Goal: Task Accomplishment & Management: Use online tool/utility

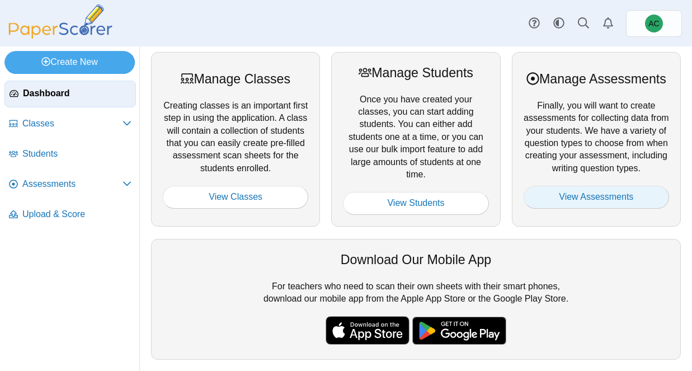
click at [631, 208] on link "View Assessments" at bounding box center [597, 197] width 146 height 22
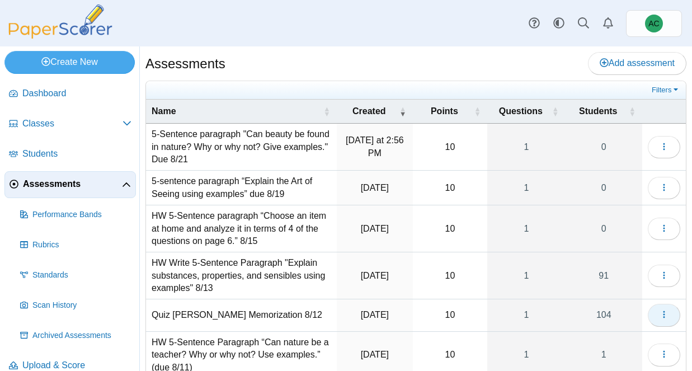
click at [664, 310] on icon "button" at bounding box center [664, 314] width 9 height 9
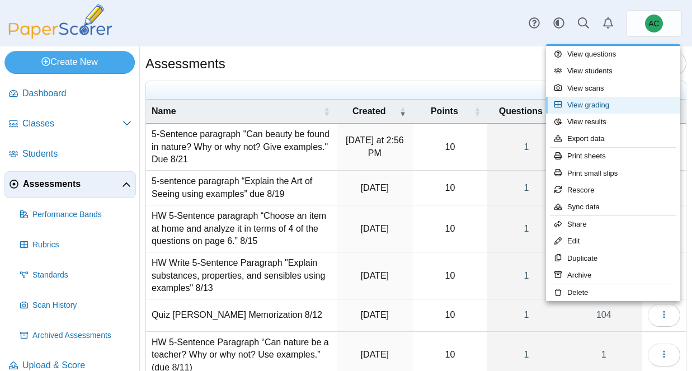
click at [620, 109] on link "View grading" at bounding box center [613, 105] width 134 height 17
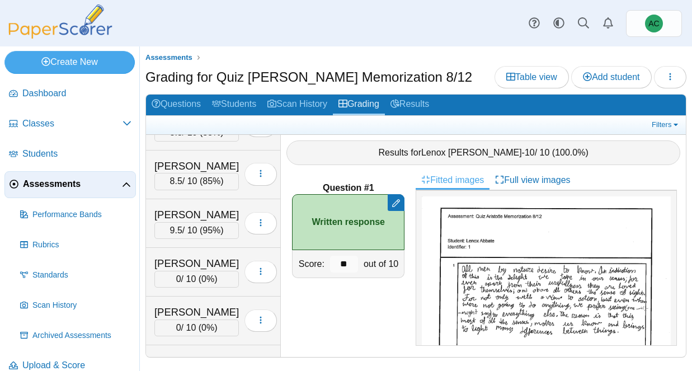
scroll to position [3436, 0]
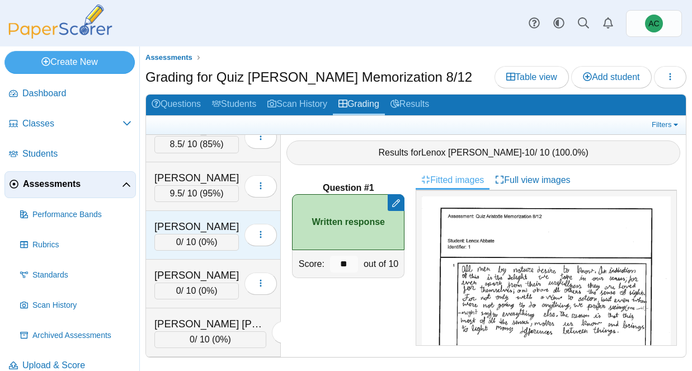
click at [184, 227] on div "[PERSON_NAME]" at bounding box center [196, 226] width 85 height 15
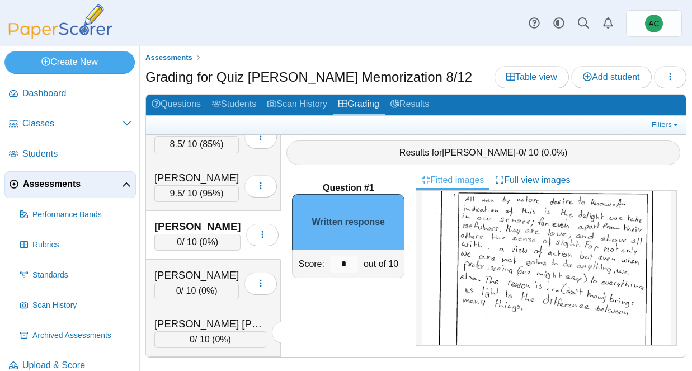
scroll to position [73, 0]
click at [346, 262] on input "*" at bounding box center [344, 264] width 28 height 17
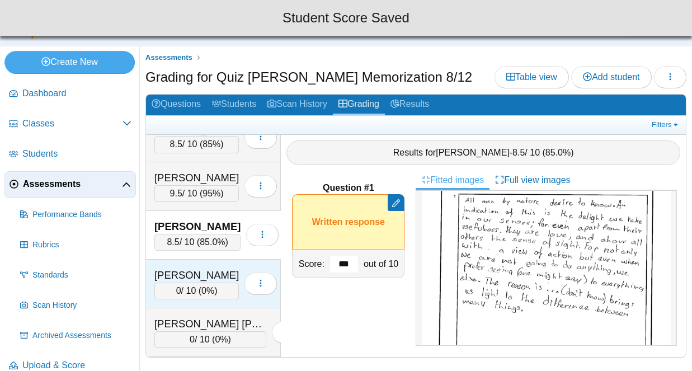
type input "***"
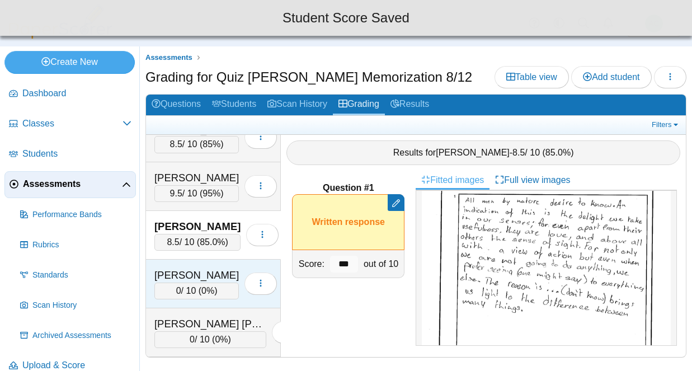
click at [195, 269] on div "[PERSON_NAME]" at bounding box center [196, 275] width 85 height 15
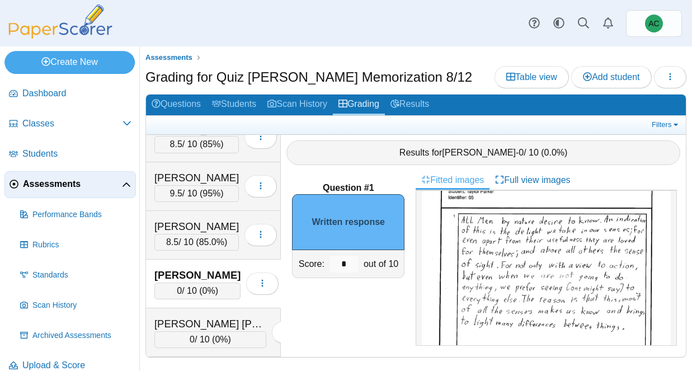
scroll to position [55, 0]
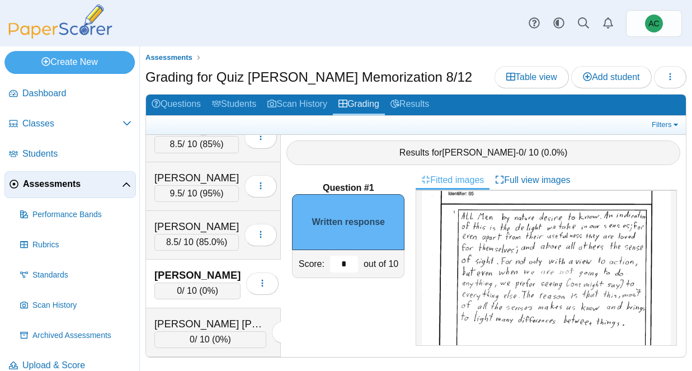
click at [355, 262] on input "*" at bounding box center [344, 264] width 28 height 17
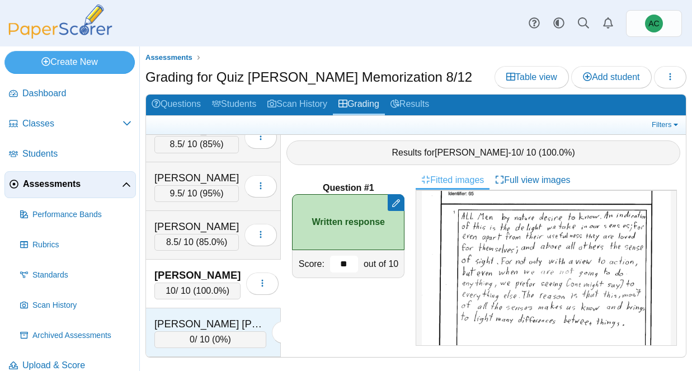
type input "**"
click at [181, 313] on div "[PERSON_NAME] [PERSON_NAME] 0 / 10 ( 0% ) Loading…" at bounding box center [213, 332] width 135 height 49
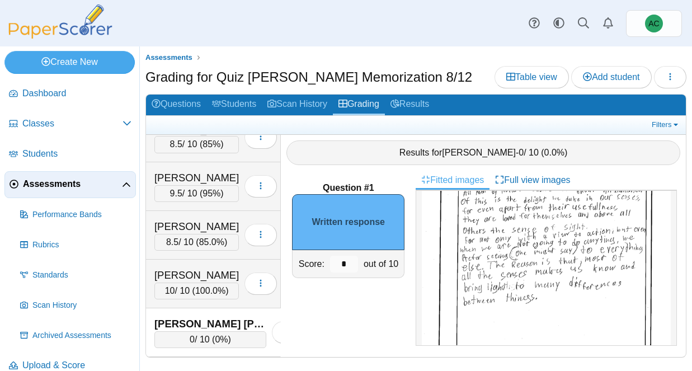
scroll to position [56, 0]
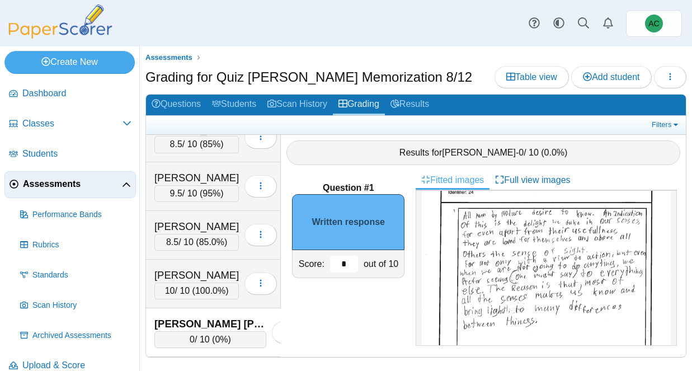
click at [351, 266] on input "*" at bounding box center [344, 264] width 28 height 17
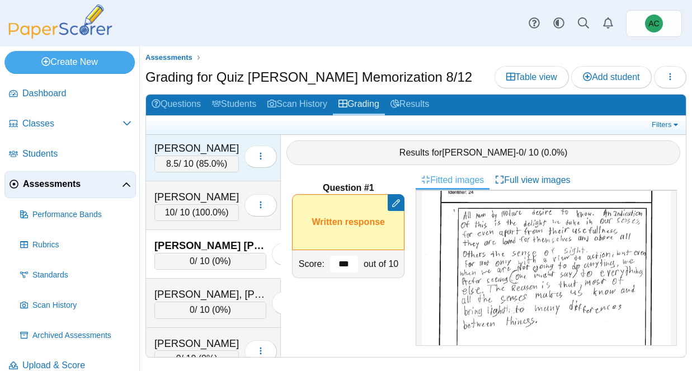
scroll to position [3515, 0]
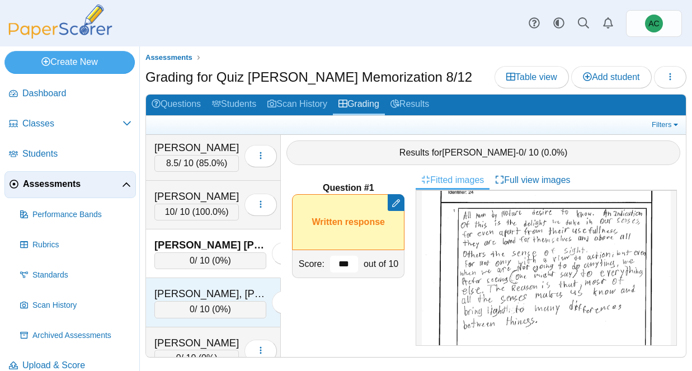
type input "***"
click at [172, 291] on div "[PERSON_NAME], [PERSON_NAME]" at bounding box center [210, 294] width 112 height 15
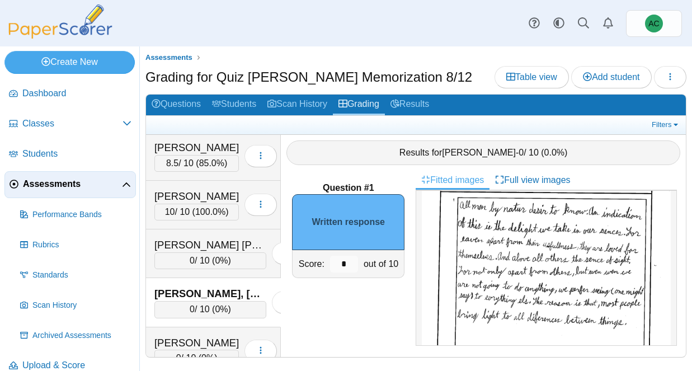
scroll to position [69, 0]
click at [351, 263] on input "*" at bounding box center [344, 264] width 28 height 17
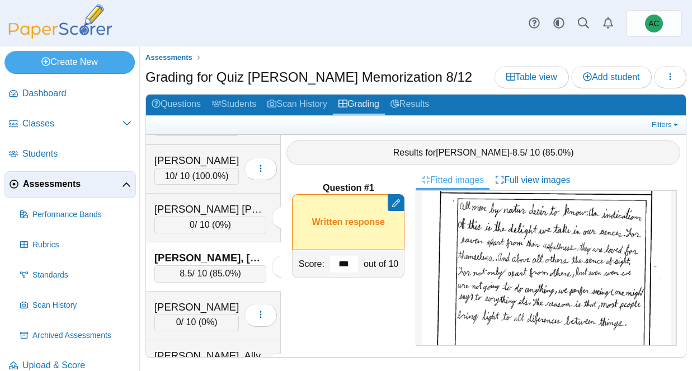
scroll to position [3549, 0]
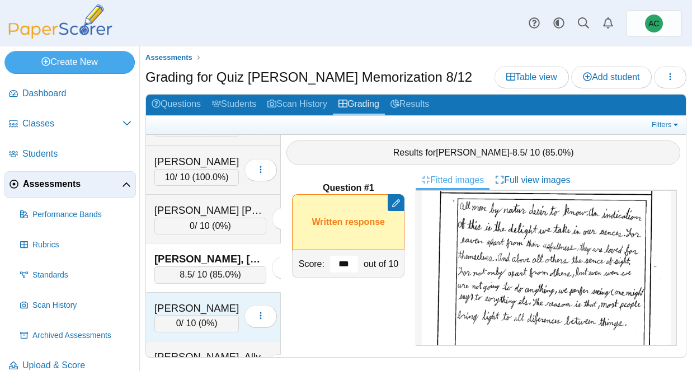
type input "***"
click at [197, 294] on div "[PERSON_NAME] 0 / 10 ( 0% ) Loading…" at bounding box center [213, 317] width 135 height 49
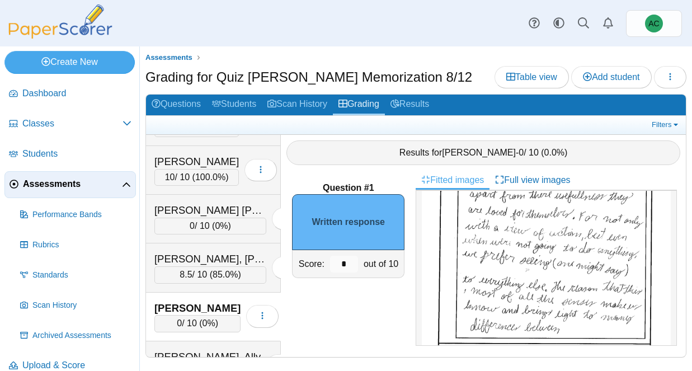
scroll to position [121, 0]
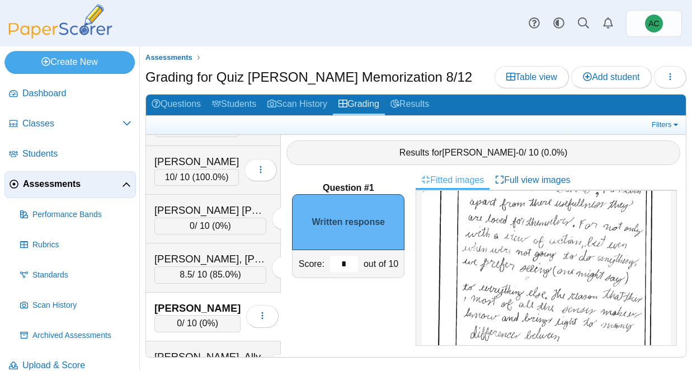
click at [349, 266] on input "*" at bounding box center [344, 264] width 28 height 17
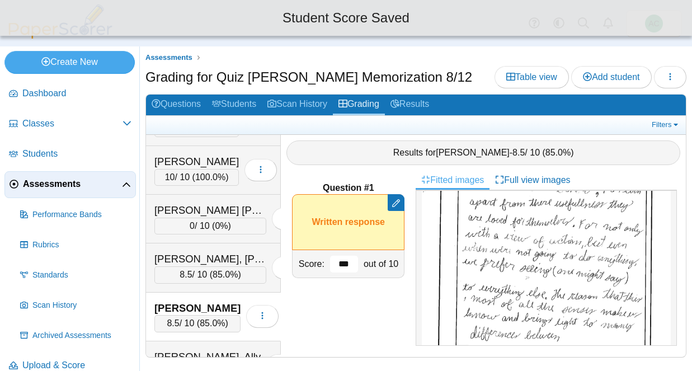
type input "***"
click at [334, 311] on div "Question #1 Remove manual score Remove manual score ***" at bounding box center [348, 264] width 135 height 186
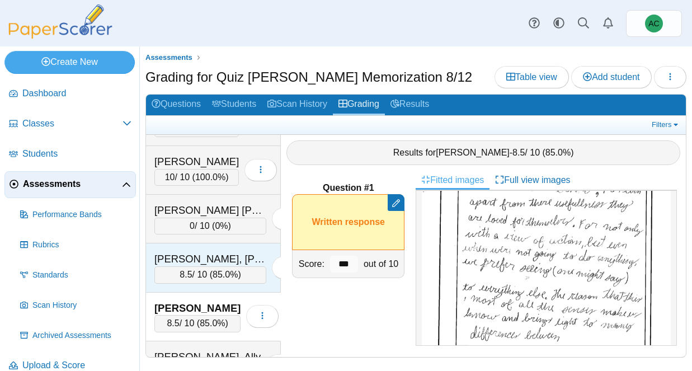
click at [200, 266] on div "8.5 / 10 ( 85.0% )" at bounding box center [210, 274] width 112 height 17
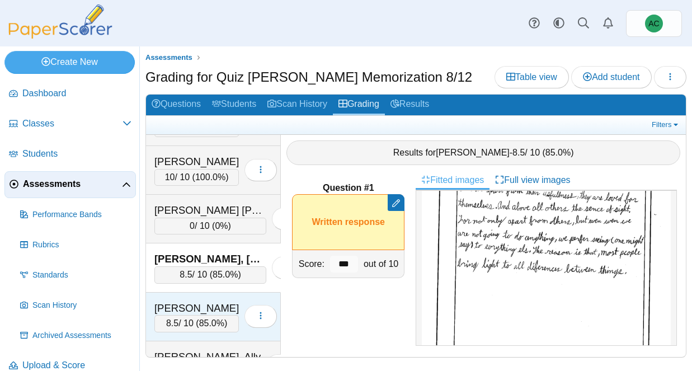
click at [188, 311] on div "[PERSON_NAME]" at bounding box center [196, 308] width 85 height 15
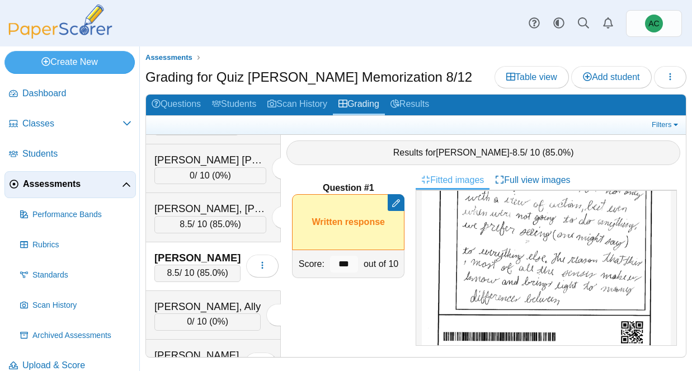
scroll to position [159, 0]
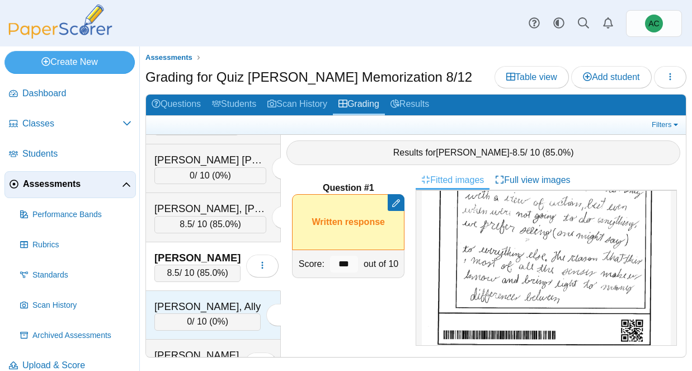
click at [196, 296] on div "[PERSON_NAME], Ally 0 / 10 ( 0% ) Loading…" at bounding box center [213, 315] width 135 height 49
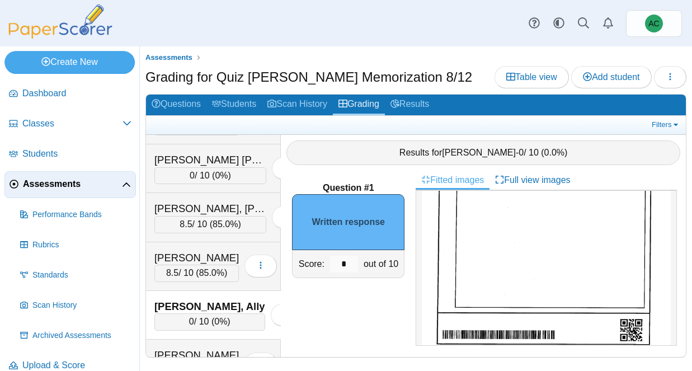
scroll to position [0, 0]
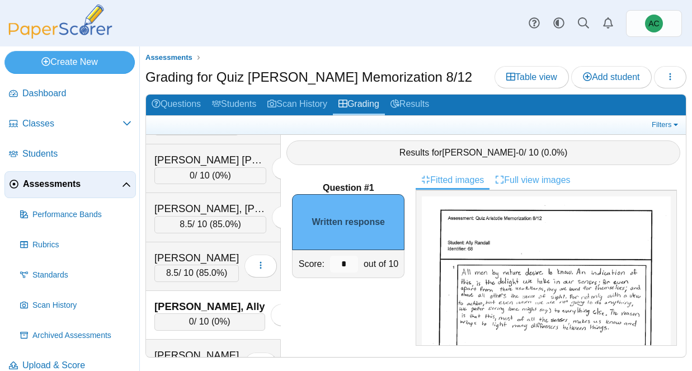
click at [509, 183] on link "Full view images" at bounding box center [533, 180] width 86 height 19
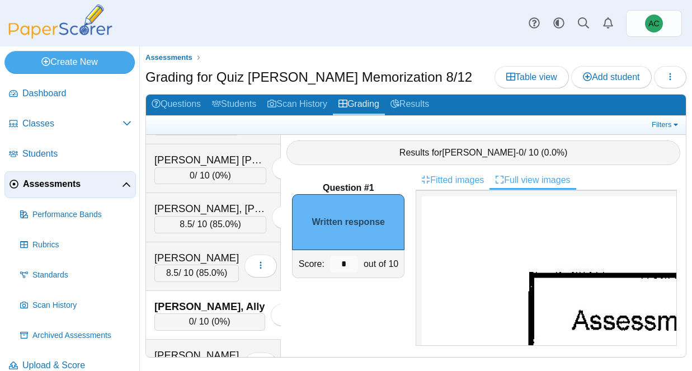
click at [438, 177] on link "Fitted images" at bounding box center [453, 180] width 74 height 19
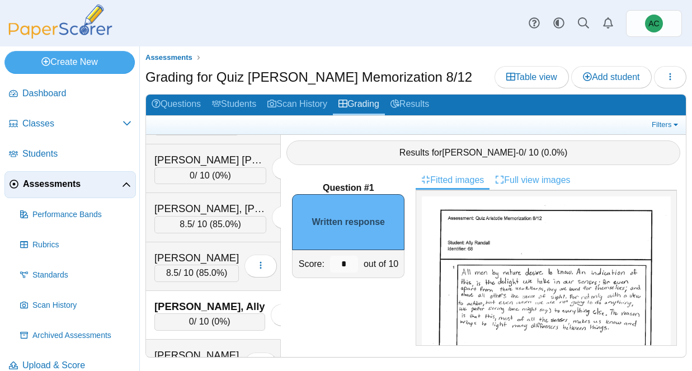
click at [504, 177] on icon at bounding box center [499, 179] width 9 height 9
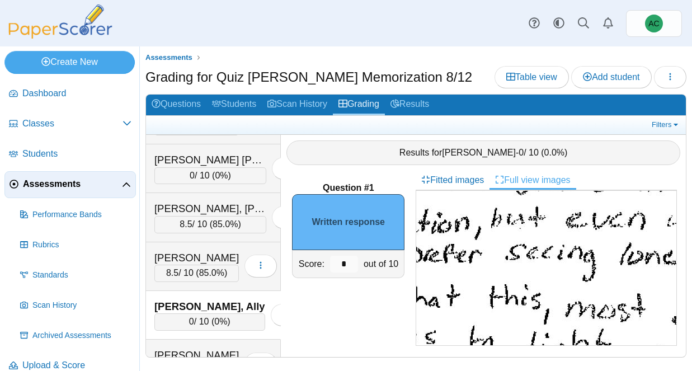
scroll to position [578, 298]
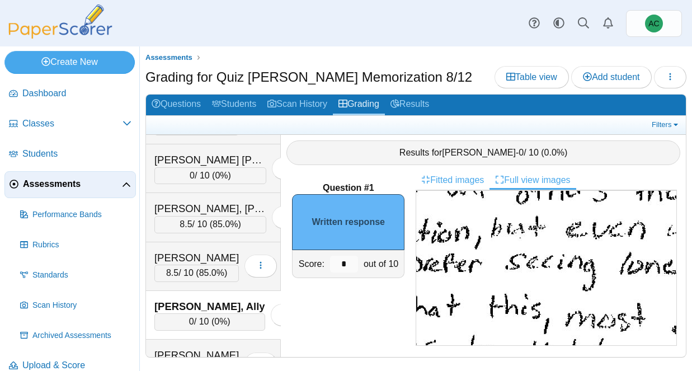
click at [470, 184] on link "Fitted images" at bounding box center [453, 180] width 74 height 19
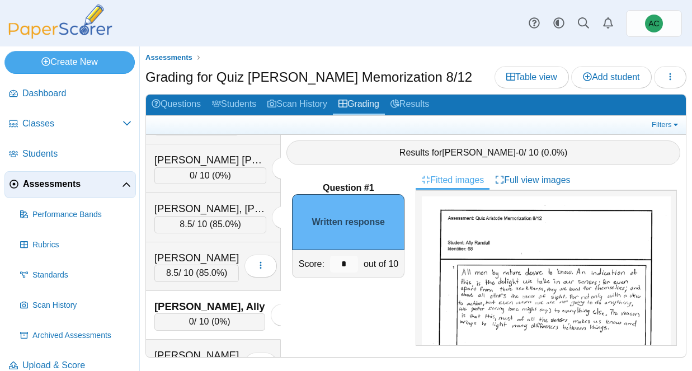
scroll to position [13, 0]
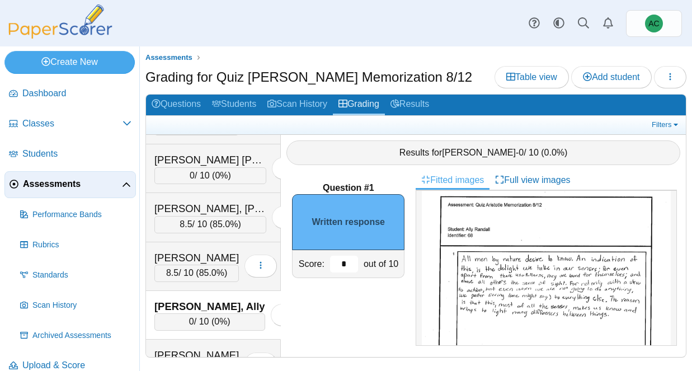
click at [345, 265] on input "*" at bounding box center [344, 264] width 28 height 17
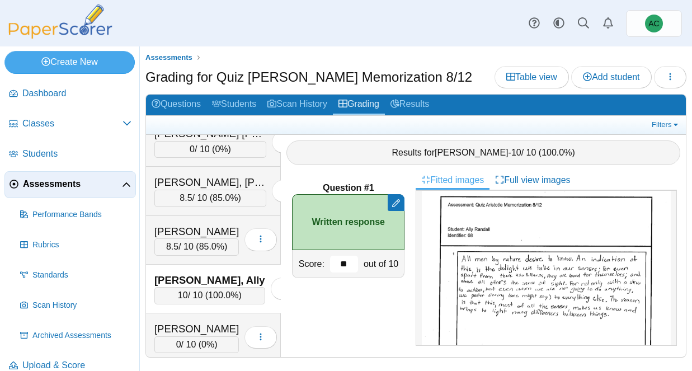
scroll to position [3632, 0]
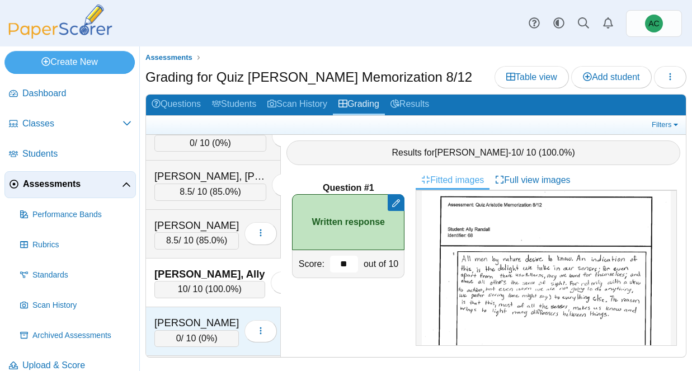
type input "**"
click at [183, 322] on div "[PERSON_NAME]" at bounding box center [196, 323] width 85 height 15
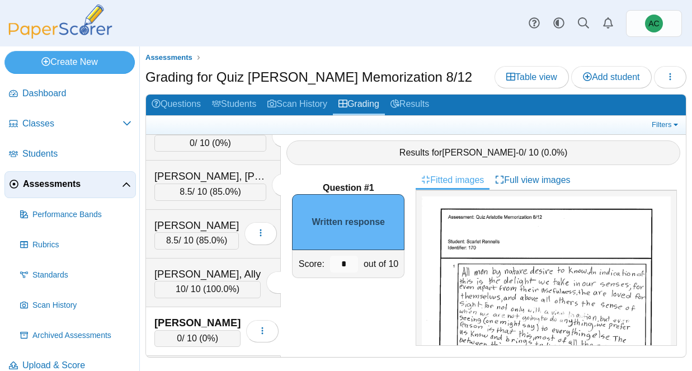
scroll to position [18, 0]
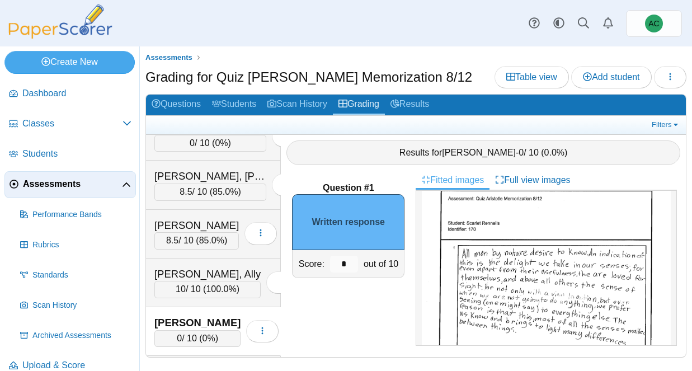
click at [588, 303] on img at bounding box center [546, 339] width 249 height 322
click at [349, 263] on input "*" at bounding box center [344, 264] width 28 height 17
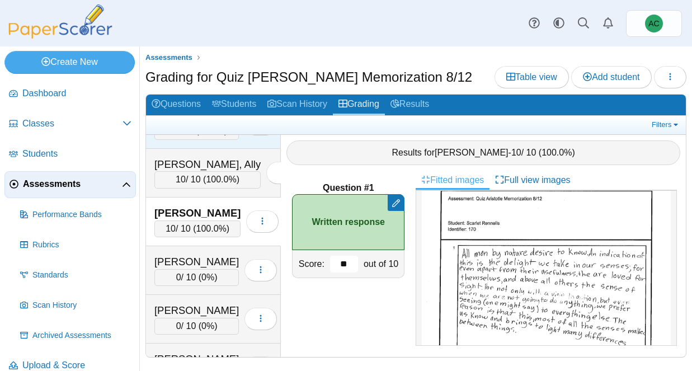
scroll to position [3746, 0]
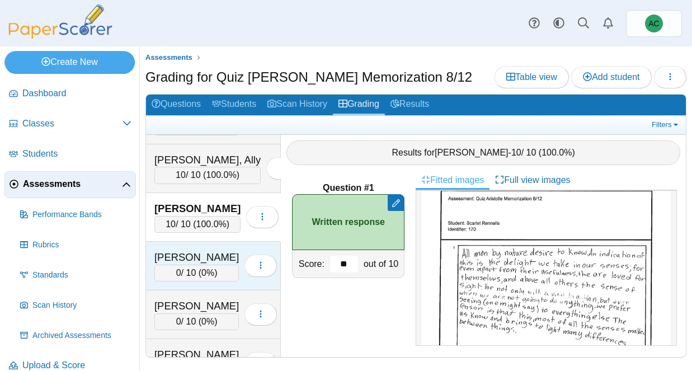
type input "**"
click at [208, 257] on div "[PERSON_NAME]" at bounding box center [196, 257] width 85 height 15
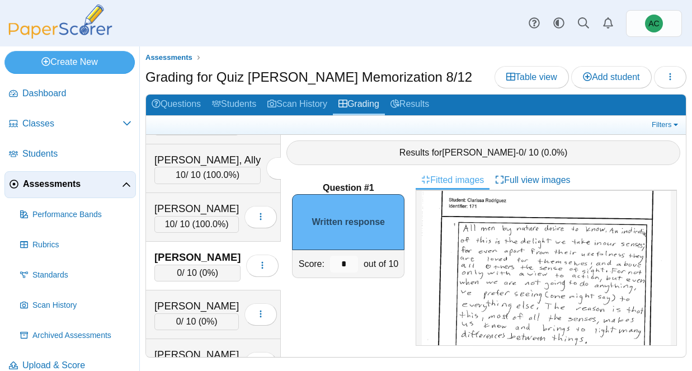
scroll to position [50, 0]
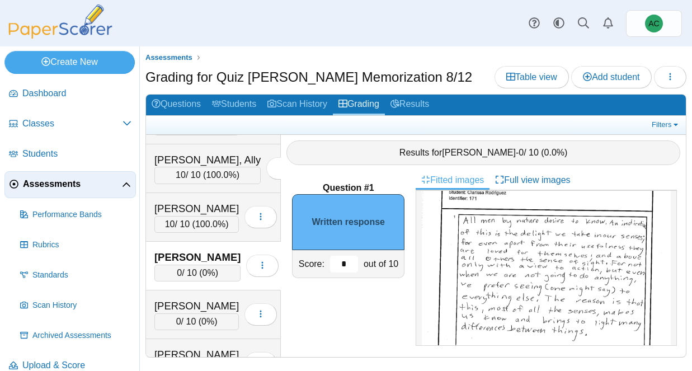
click at [349, 266] on input "*" at bounding box center [344, 264] width 28 height 17
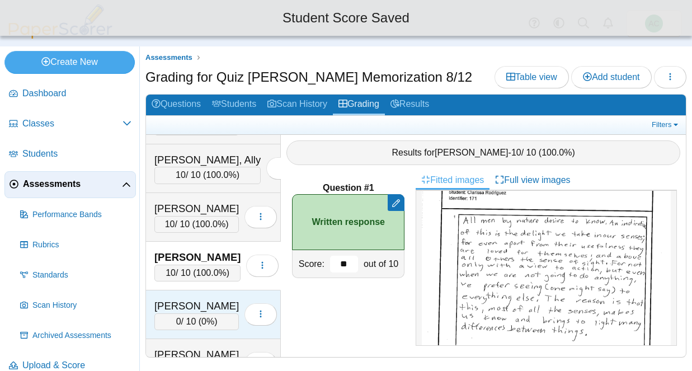
type input "**"
click at [189, 309] on div "[PERSON_NAME]" at bounding box center [196, 306] width 85 height 15
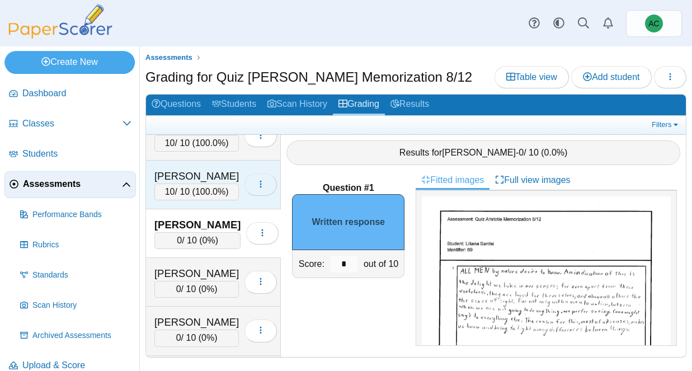
scroll to position [3829, 0]
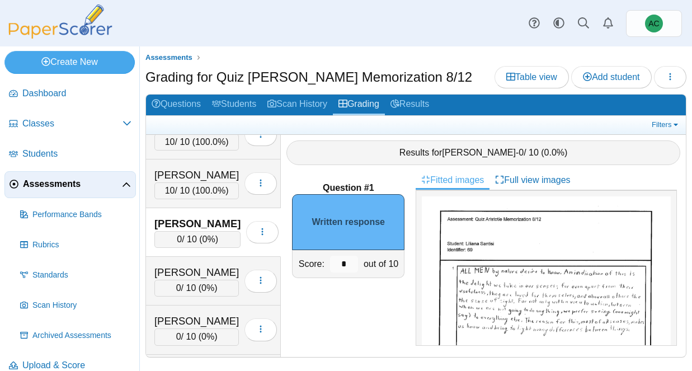
click at [538, 313] on img at bounding box center [546, 357] width 249 height 322
click at [355, 259] on input "*" at bounding box center [344, 264] width 28 height 17
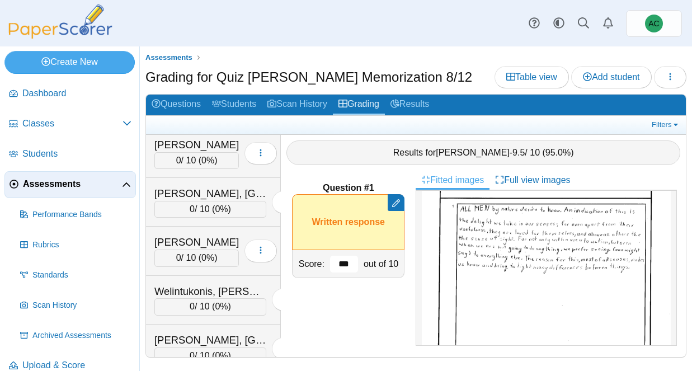
scroll to position [4850, 0]
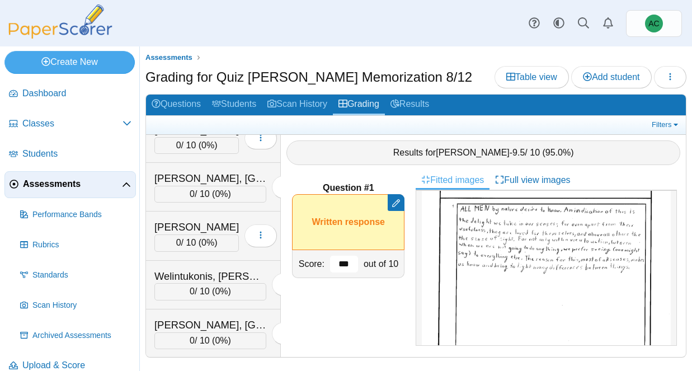
type input "***"
click at [355, 327] on div "Question #1 Remove manual score Remove manual score ***" at bounding box center [348, 264] width 135 height 186
